Goal: Transaction & Acquisition: Download file/media

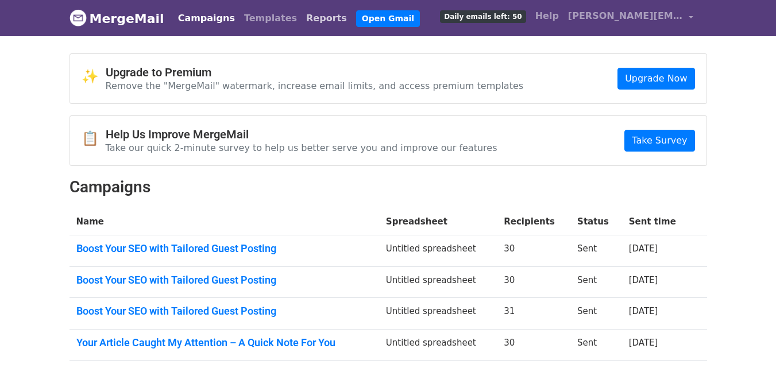
click at [302, 16] on link "Reports" at bounding box center [327, 18] width 50 height 23
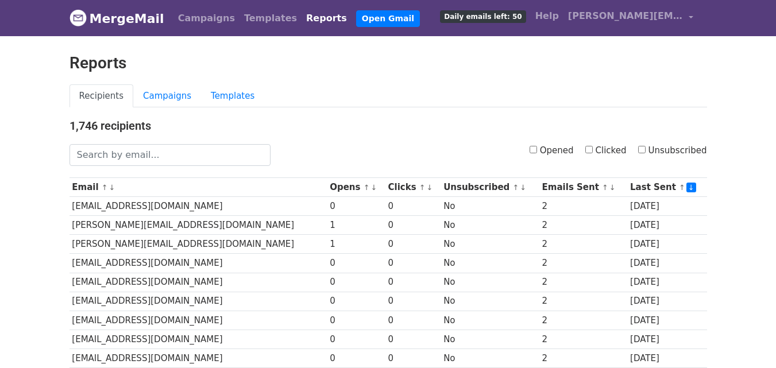
click at [593, 149] on input "Clicked" at bounding box center [588, 149] width 7 height 7
checkbox input "true"
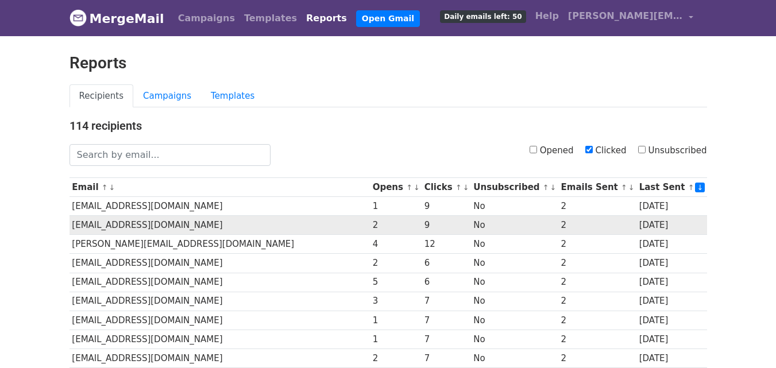
scroll to position [568, 0]
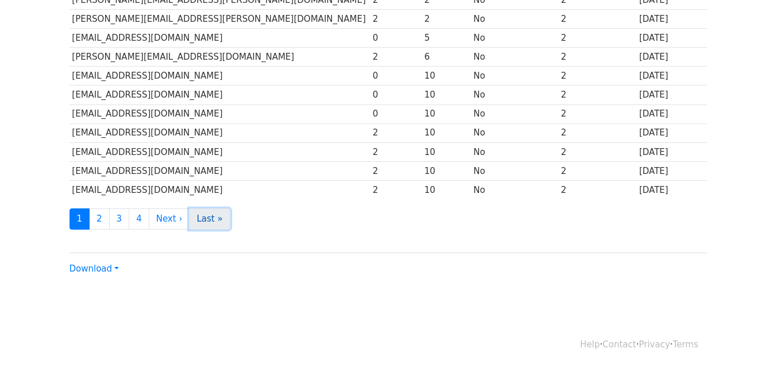
click at [202, 217] on link "Last »" at bounding box center [209, 219] width 41 height 21
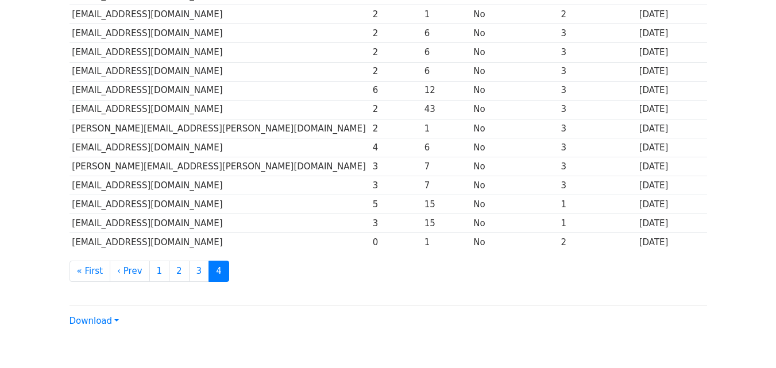
scroll to position [453, 0]
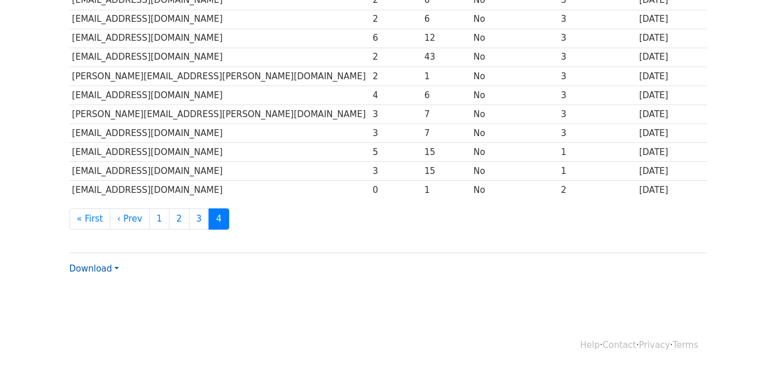
drag, startPoint x: 79, startPoint y: 263, endPoint x: 83, endPoint y: 267, distance: 6.1
click at [80, 264] on link "Download" at bounding box center [94, 269] width 49 height 10
click at [98, 290] on link "CSV" at bounding box center [115, 291] width 91 height 18
click at [103, 264] on link "Download" at bounding box center [94, 269] width 49 height 10
click at [102, 292] on link "CSV" at bounding box center [115, 291] width 91 height 18
